Goal: Check status: Check status

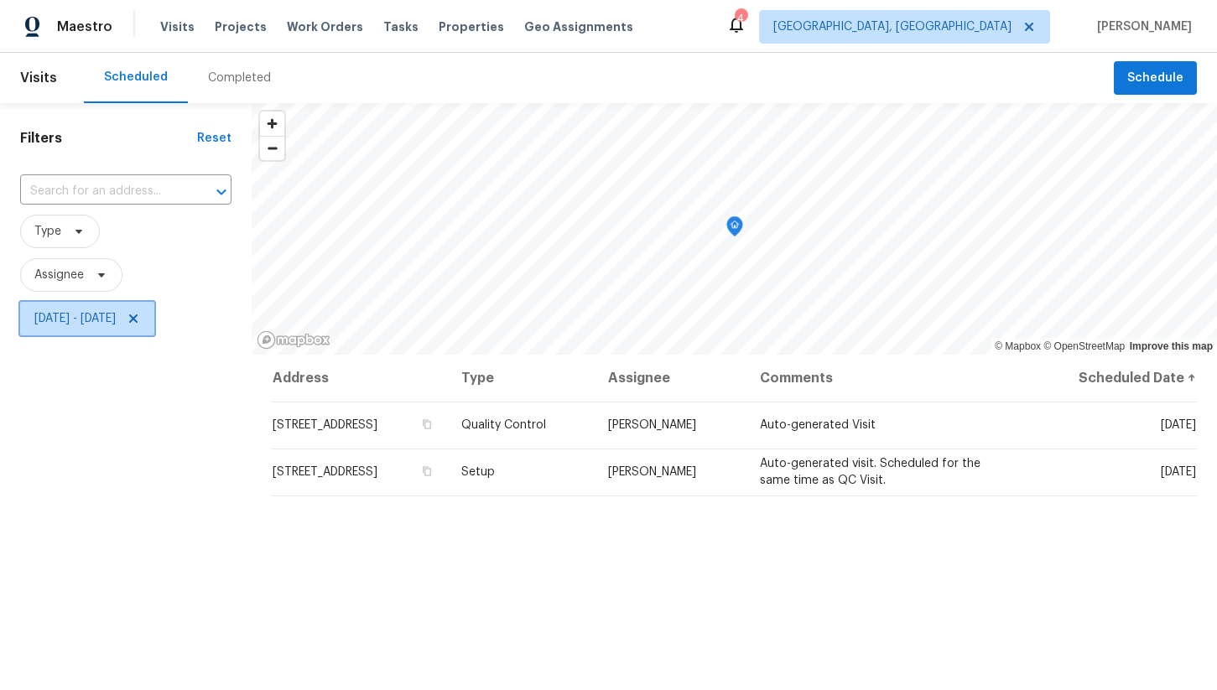
click at [116, 324] on span "Mon, Oct 06 - Tue, Oct 07" at bounding box center [74, 318] width 81 height 17
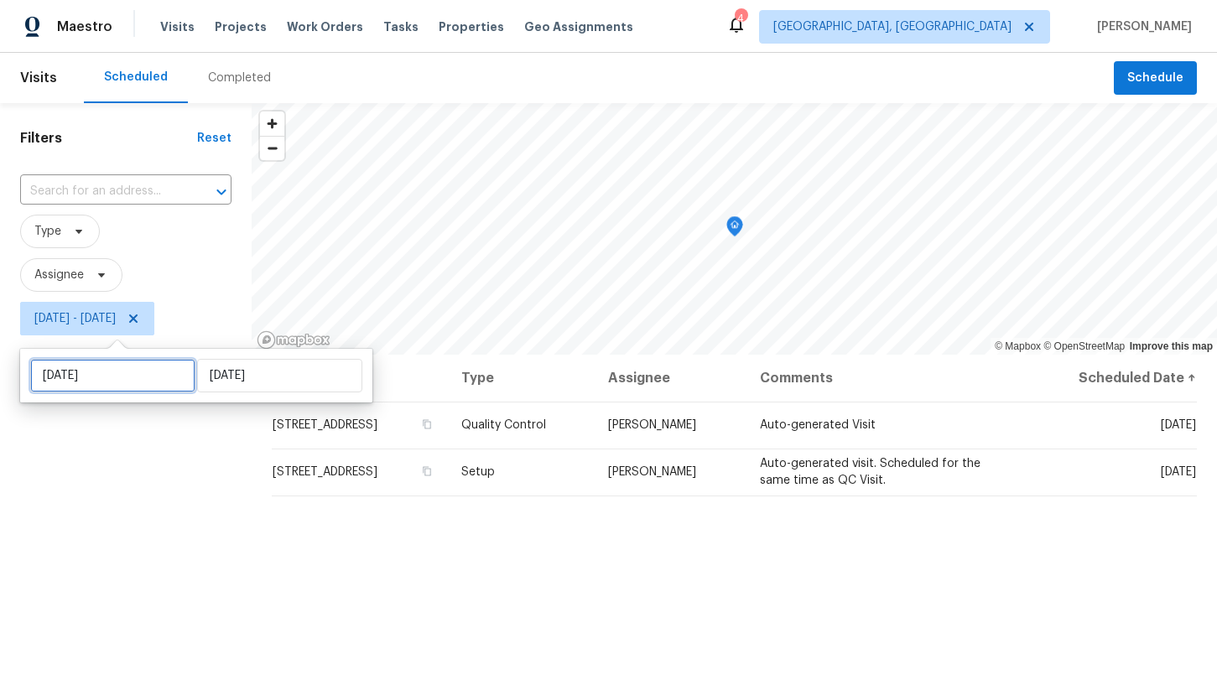
click at [159, 380] on input "Mon, Oct 06" at bounding box center [112, 376] width 165 height 34
select select "9"
select select "2025"
select select "10"
select select "2025"
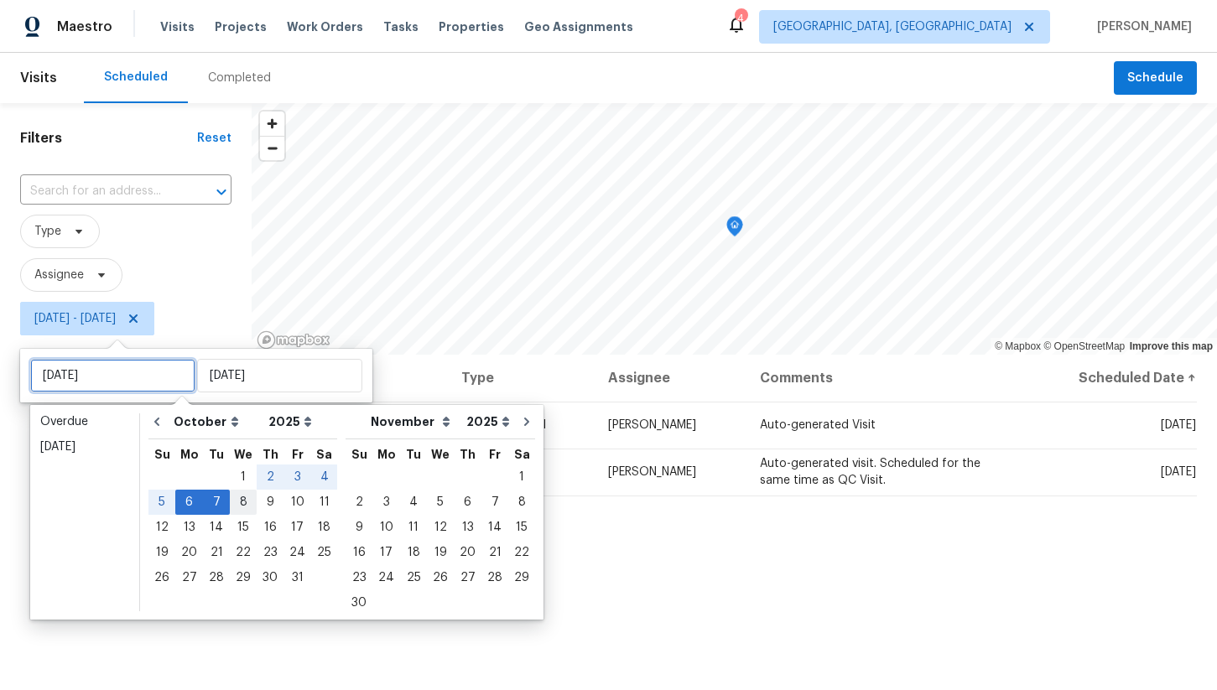
type input "Wed, Oct 08"
click at [243, 507] on div "8" at bounding box center [243, 502] width 27 height 23
type input "Wed, Oct 08"
type input "Tue, Oct 07"
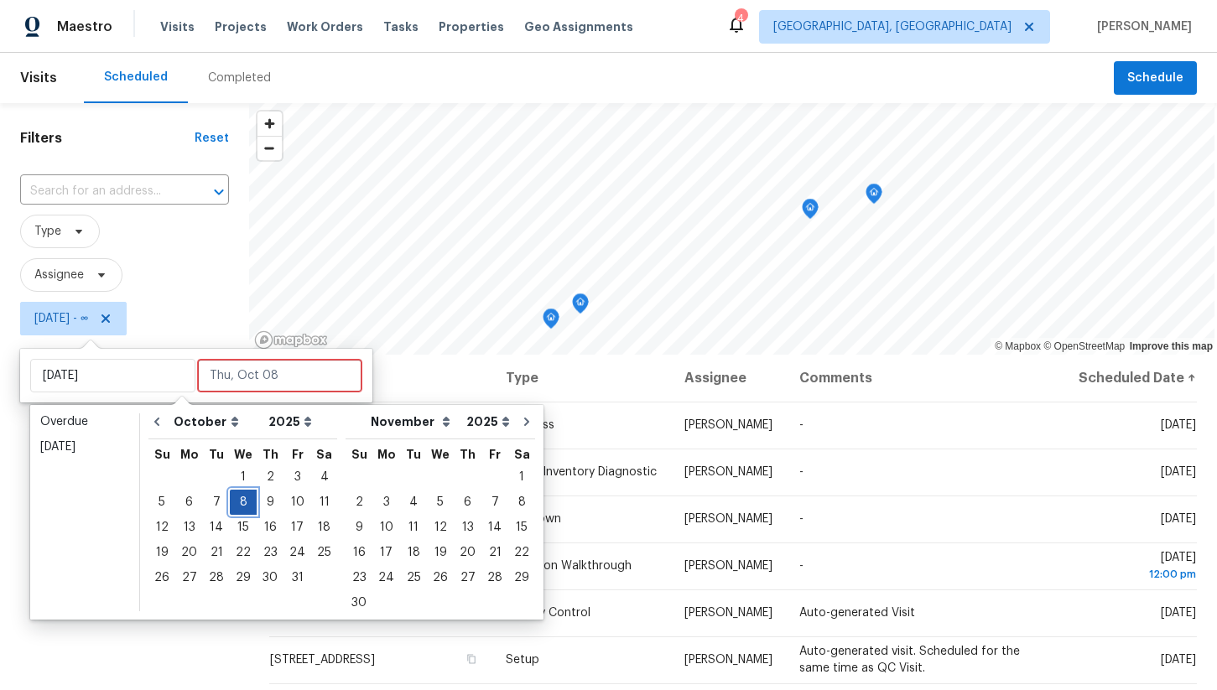
click at [242, 500] on div "8" at bounding box center [243, 502] width 27 height 23
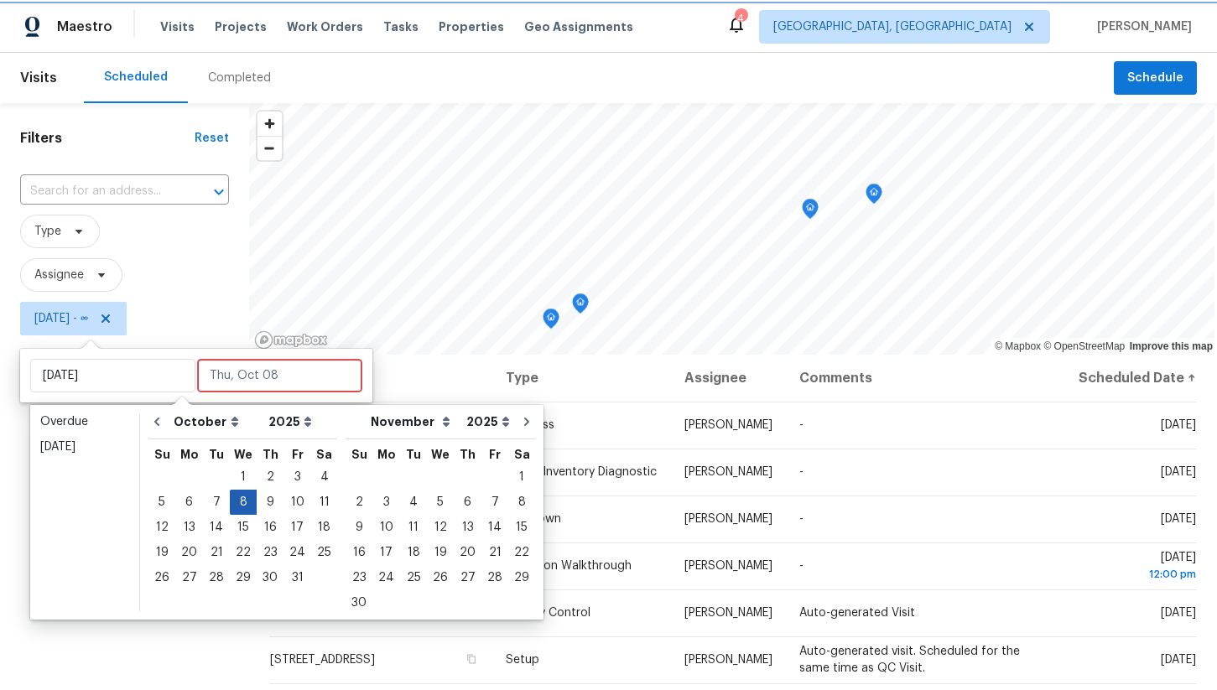
type input "Wed, Oct 08"
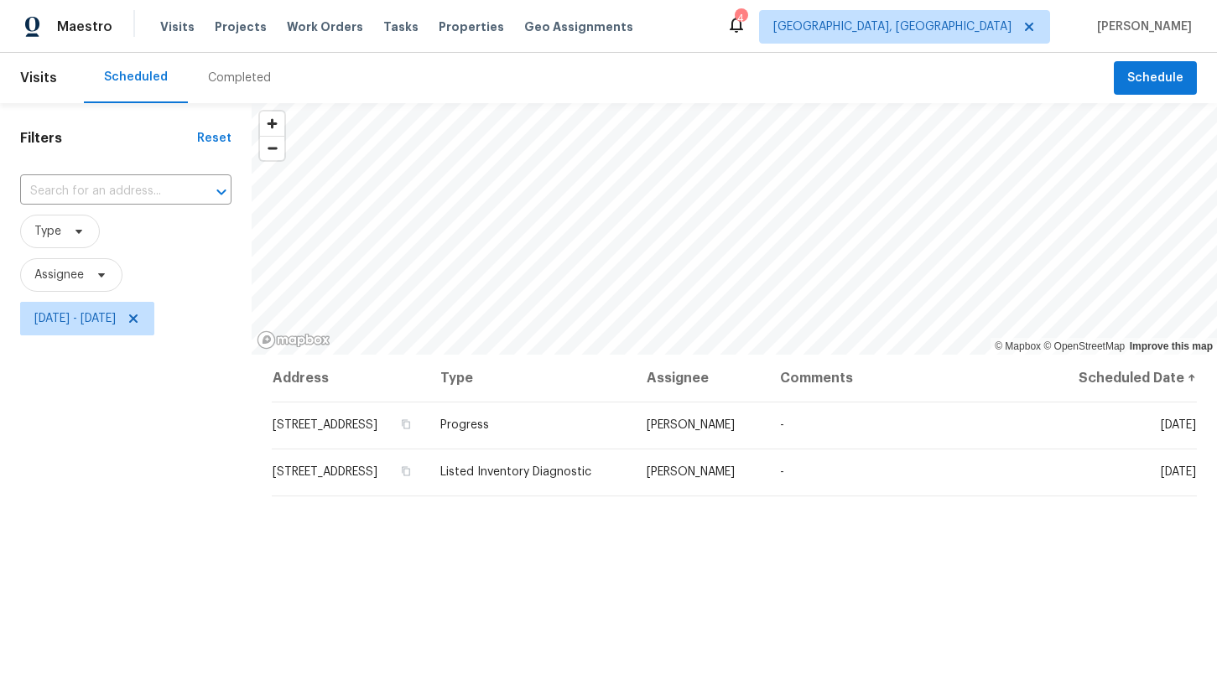
click at [190, 446] on div "Filters Reset ​ Type Assignee Wed, Oct 08 - Wed, Oct 08" at bounding box center [126, 505] width 252 height 804
click at [116, 320] on span "Wed, Oct 08 - Wed, Oct 08" at bounding box center [74, 318] width 81 height 17
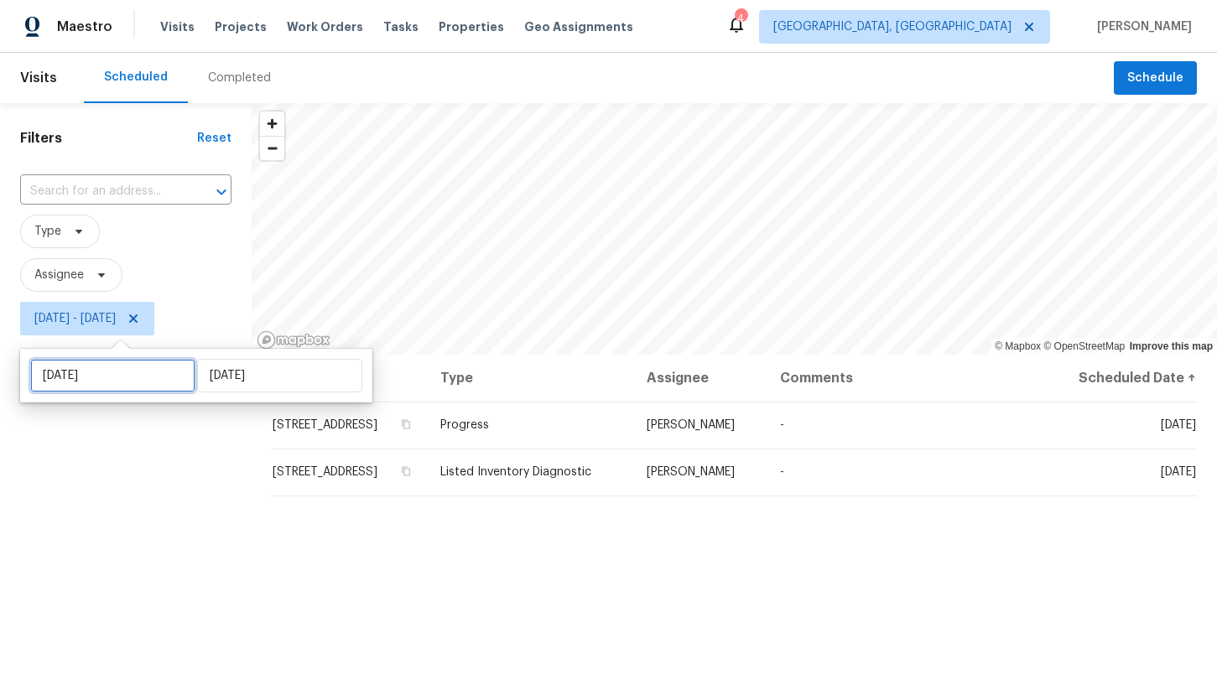
click at [128, 365] on input "Wed, Oct 08" at bounding box center [112, 376] width 165 height 34
select select "9"
select select "2025"
select select "10"
select select "2025"
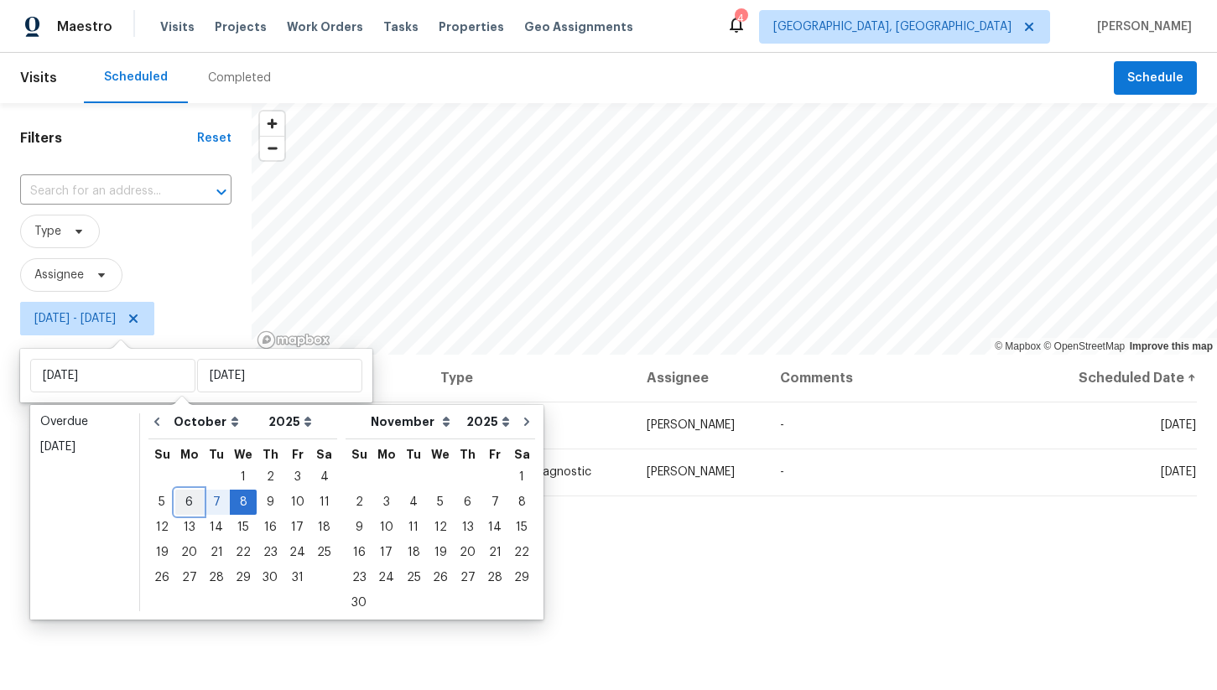
click at [187, 500] on div "6" at bounding box center [189, 502] width 28 height 23
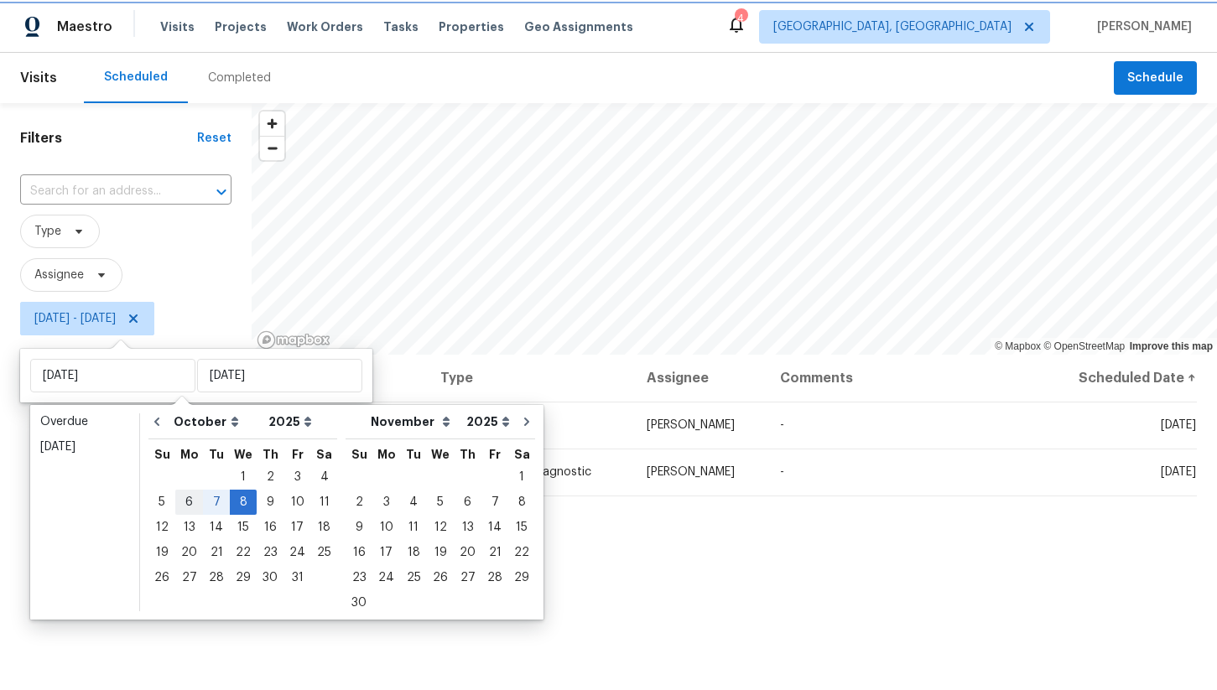
type input "Mon, Oct 06"
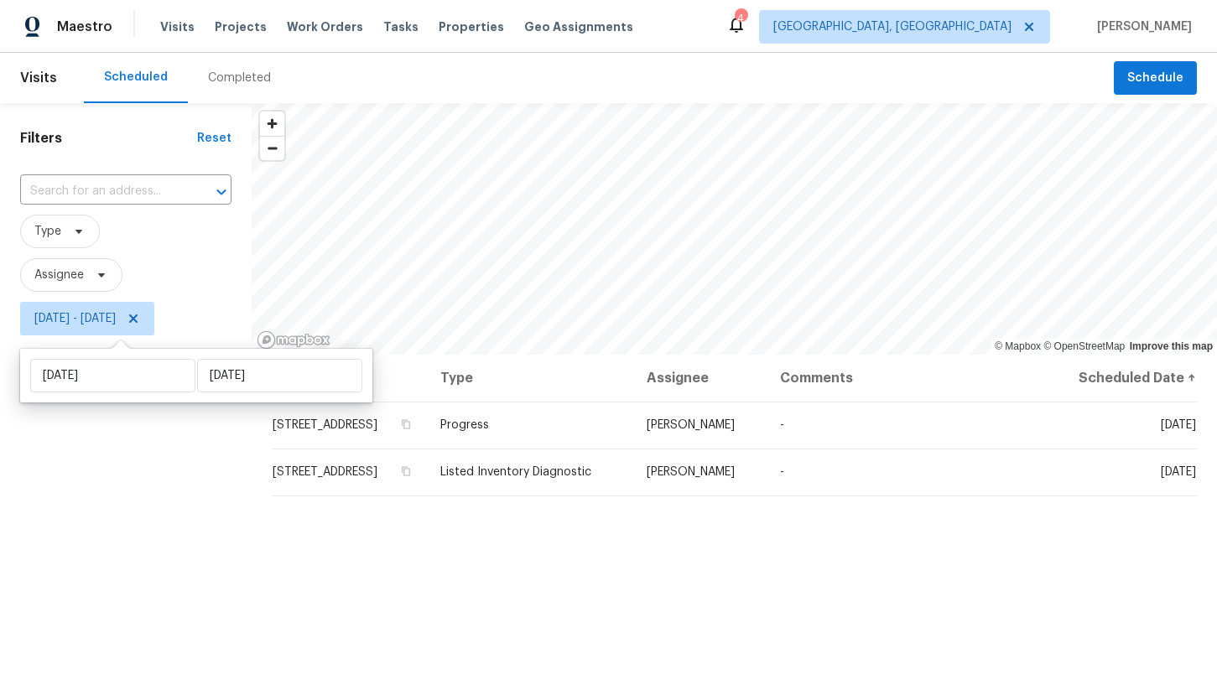
click at [168, 464] on div "Filters Reset ​ Type Assignee Mon, Oct 06 - Wed, Oct 08" at bounding box center [126, 505] width 252 height 804
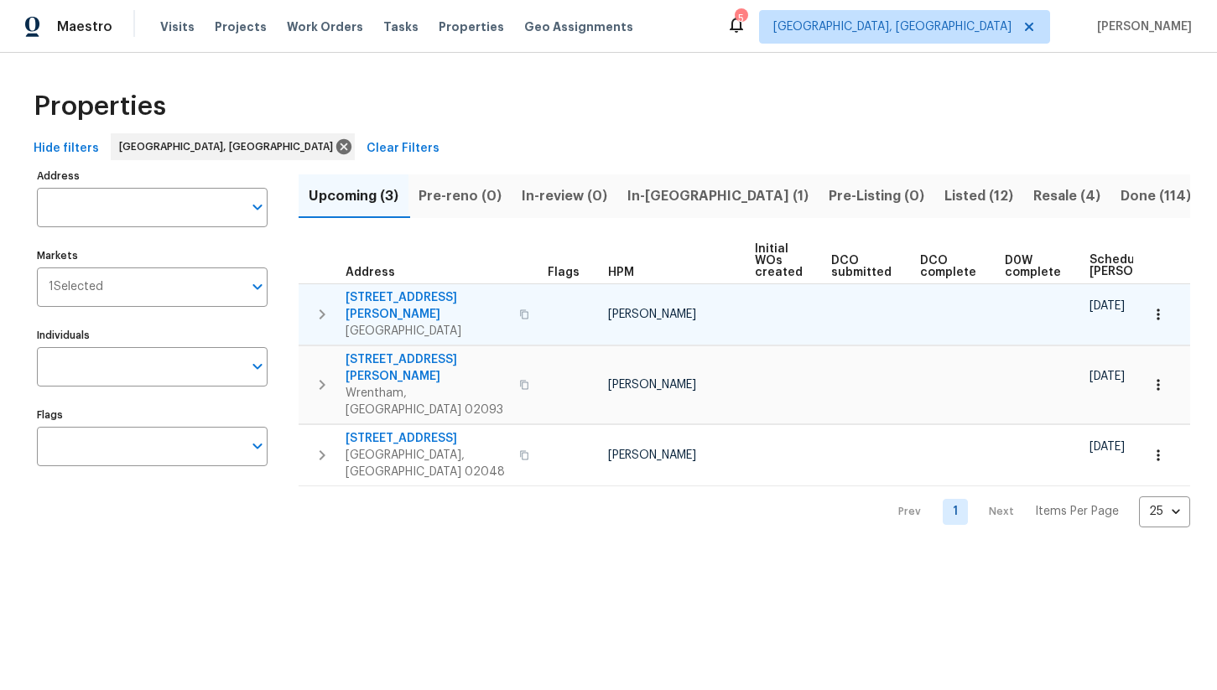
click at [388, 302] on span "77 Porter St" at bounding box center [428, 306] width 164 height 34
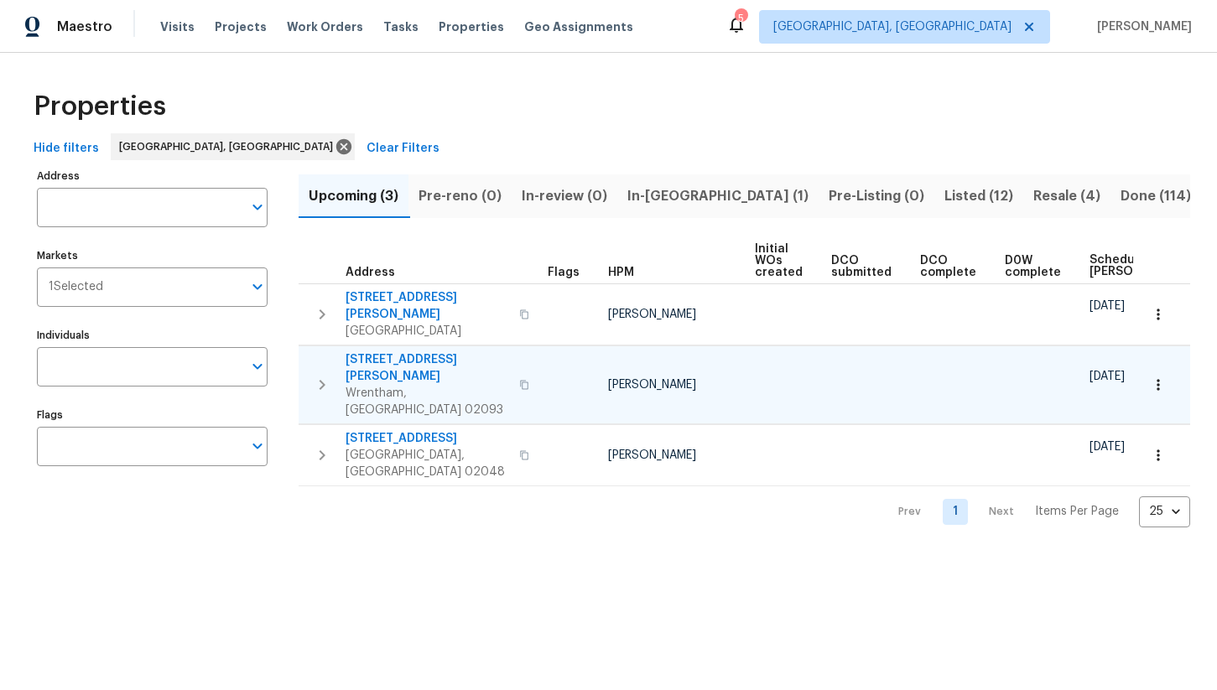
click at [397, 352] on span "155 Clark Rd" at bounding box center [428, 369] width 164 height 34
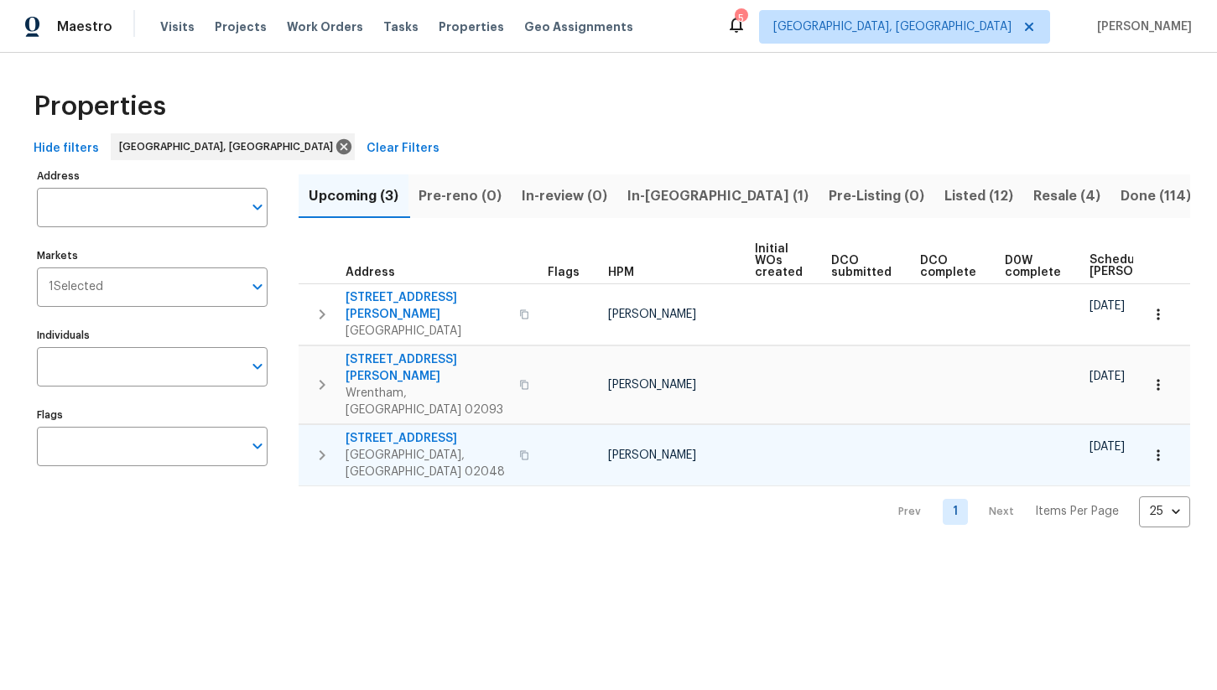
click at [390, 430] on span "[STREET_ADDRESS]" at bounding box center [428, 438] width 164 height 17
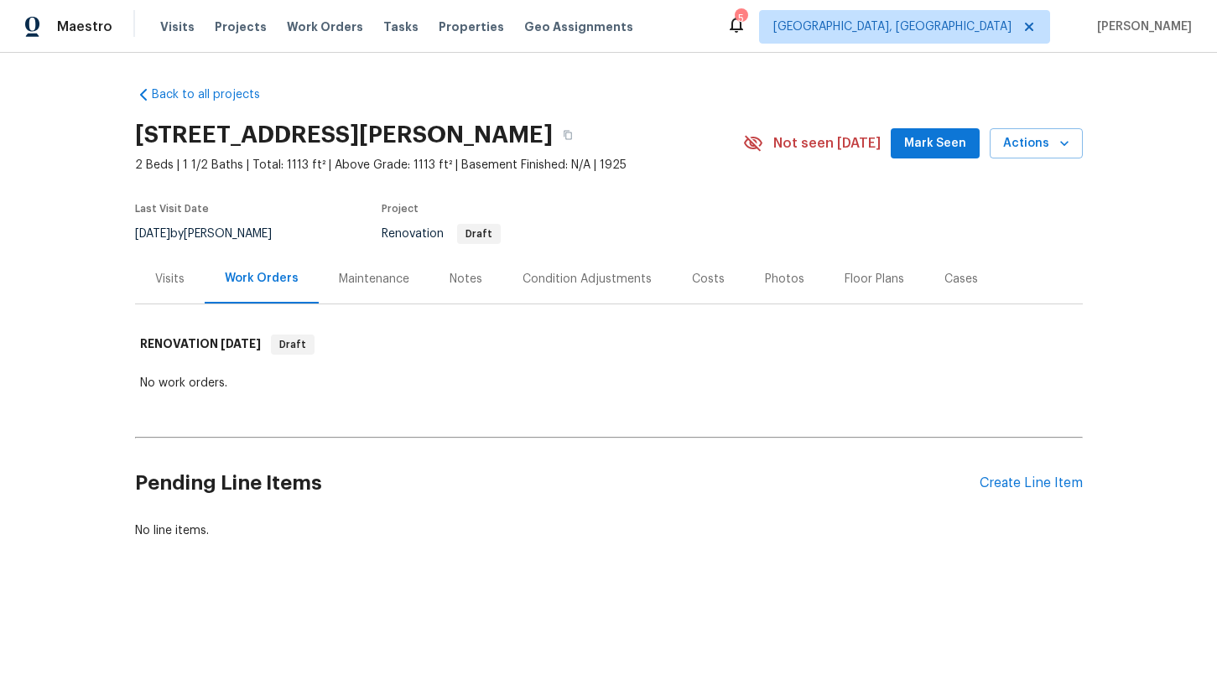
click at [567, 277] on div "Condition Adjustments" at bounding box center [587, 279] width 129 height 17
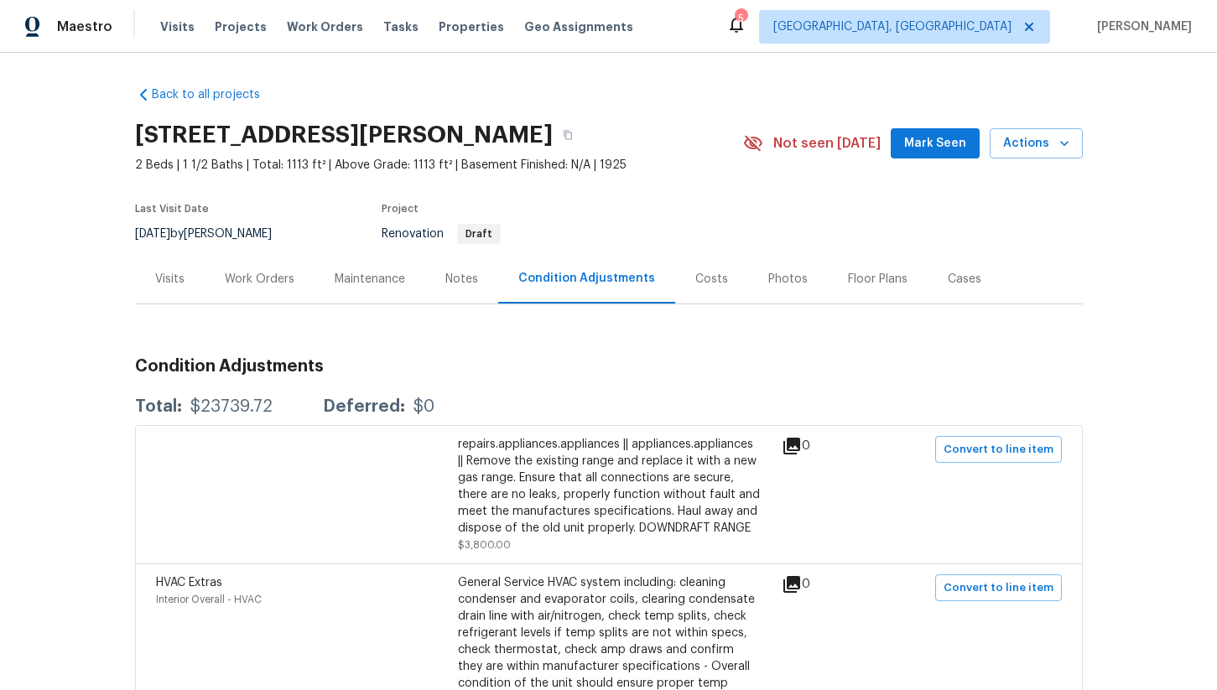
click at [247, 274] on div "Work Orders" at bounding box center [260, 279] width 70 height 17
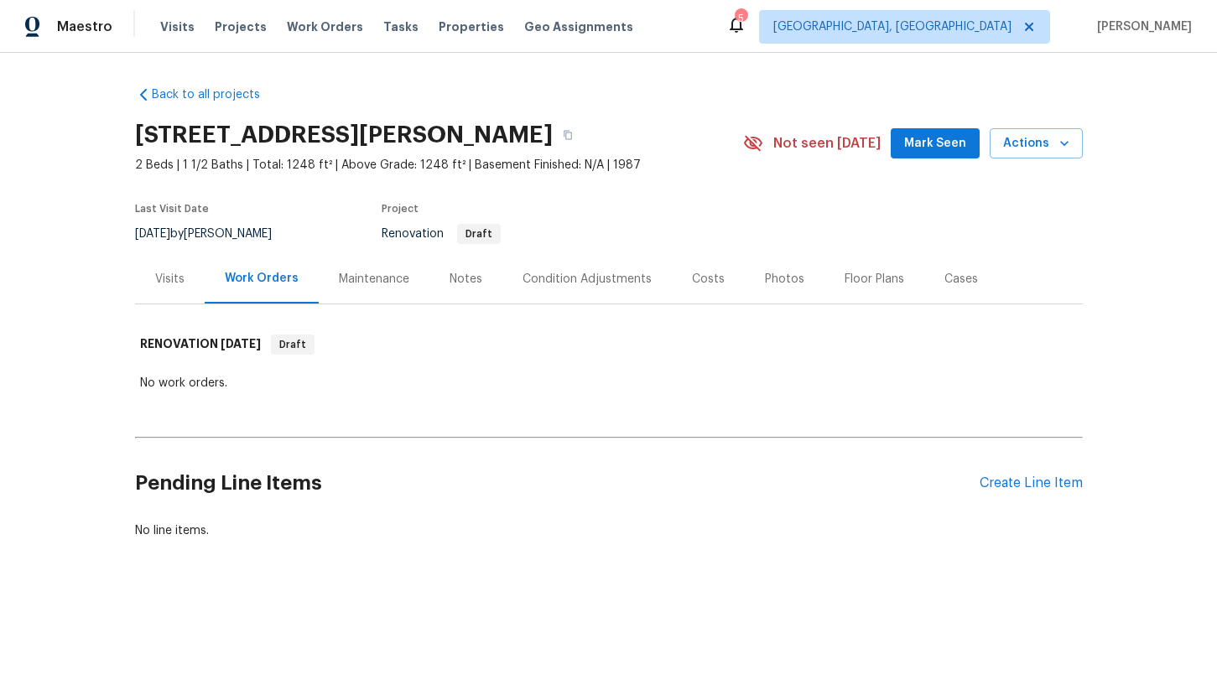
click at [592, 284] on div "Condition Adjustments" at bounding box center [587, 279] width 129 height 17
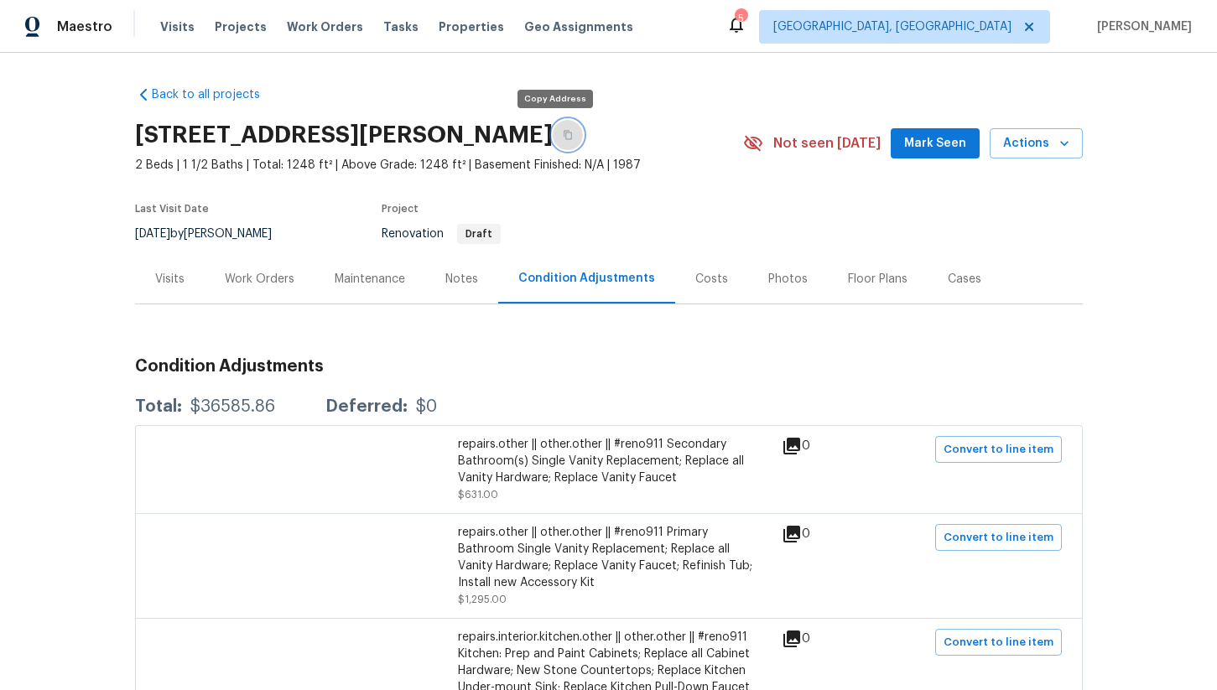
click at [563, 138] on icon "button" at bounding box center [568, 135] width 10 height 10
click at [262, 281] on div "Work Orders" at bounding box center [260, 279] width 70 height 17
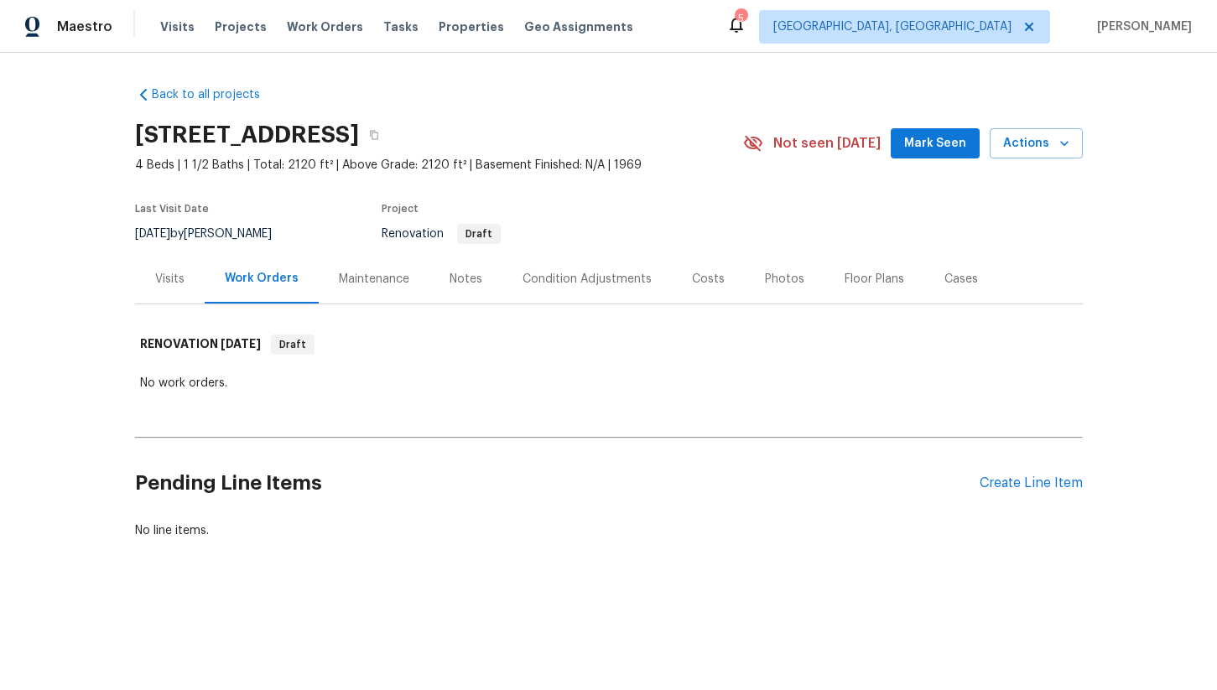
click at [584, 290] on div "Condition Adjustments" at bounding box center [587, 278] width 169 height 49
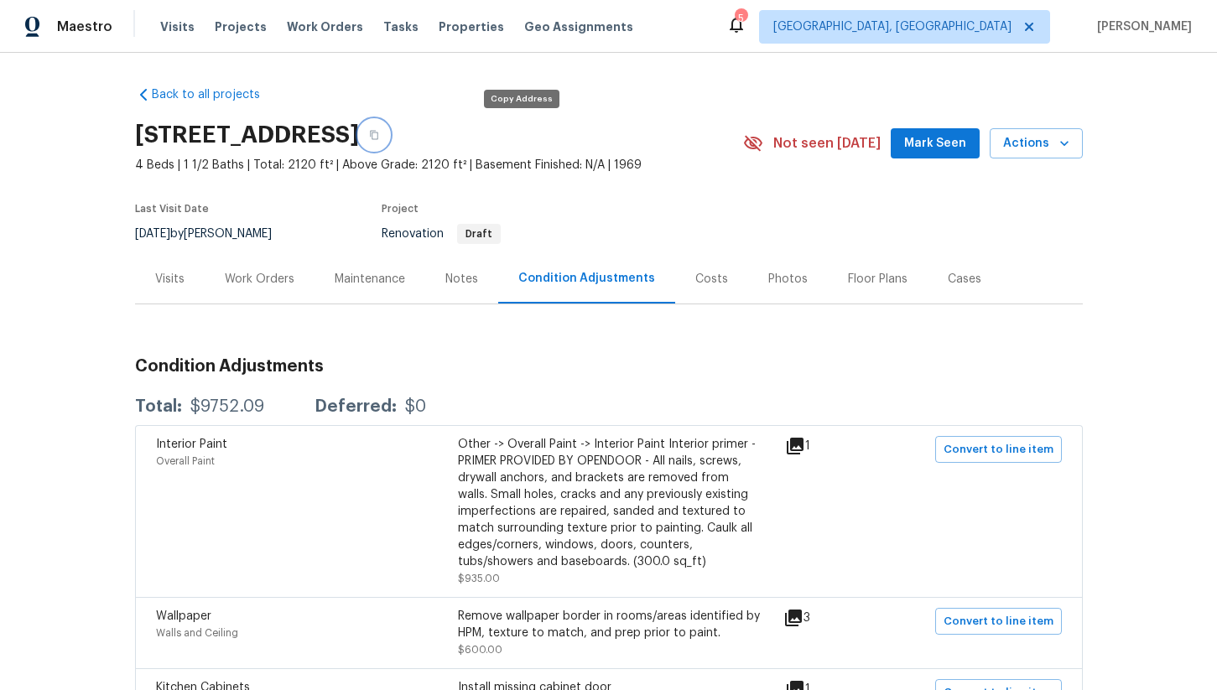
click at [389, 132] on button "button" at bounding box center [374, 135] width 30 height 30
click at [252, 286] on div "Work Orders" at bounding box center [260, 279] width 70 height 17
